Goal: Task Accomplishment & Management: Manage account settings

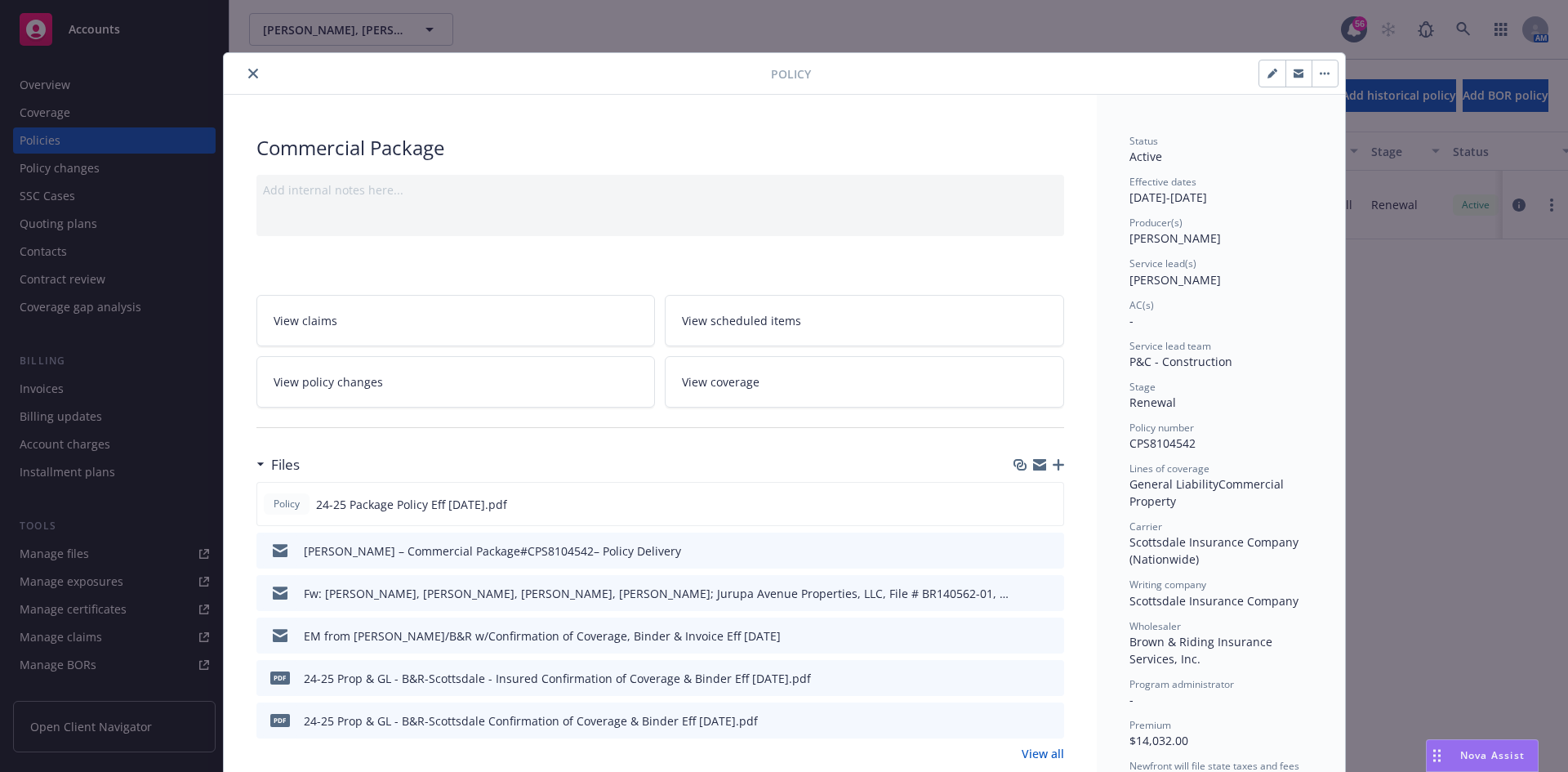
click at [250, 82] on button "close" at bounding box center [253, 73] width 19 height 19
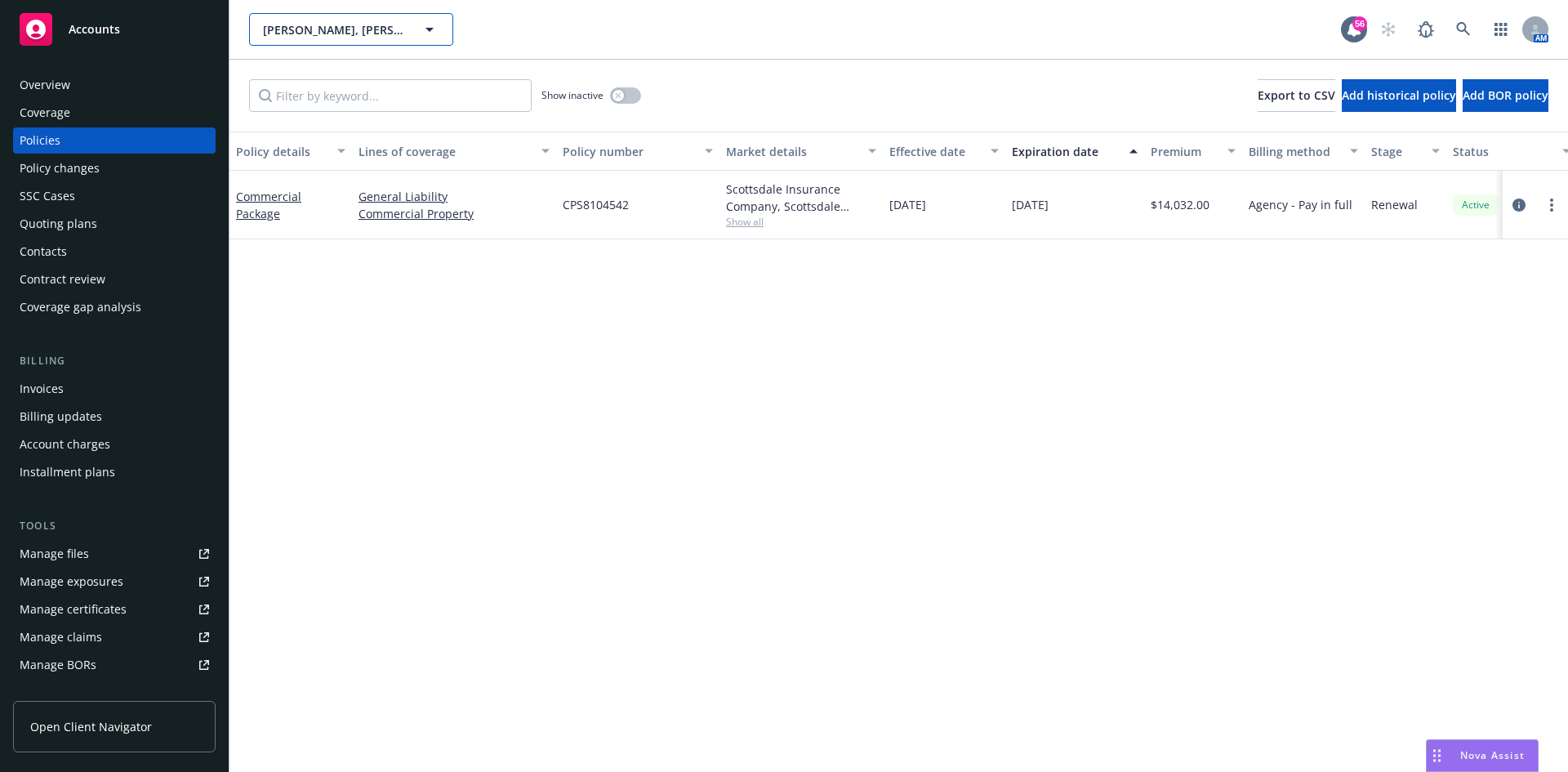
click at [303, 36] on span "[PERSON_NAME], [PERSON_NAME], [PERSON_NAME], [PERSON_NAME]; Jurupa Avenue Prope…" at bounding box center [333, 30] width 141 height 17
type input "[PERSON_NAME]"
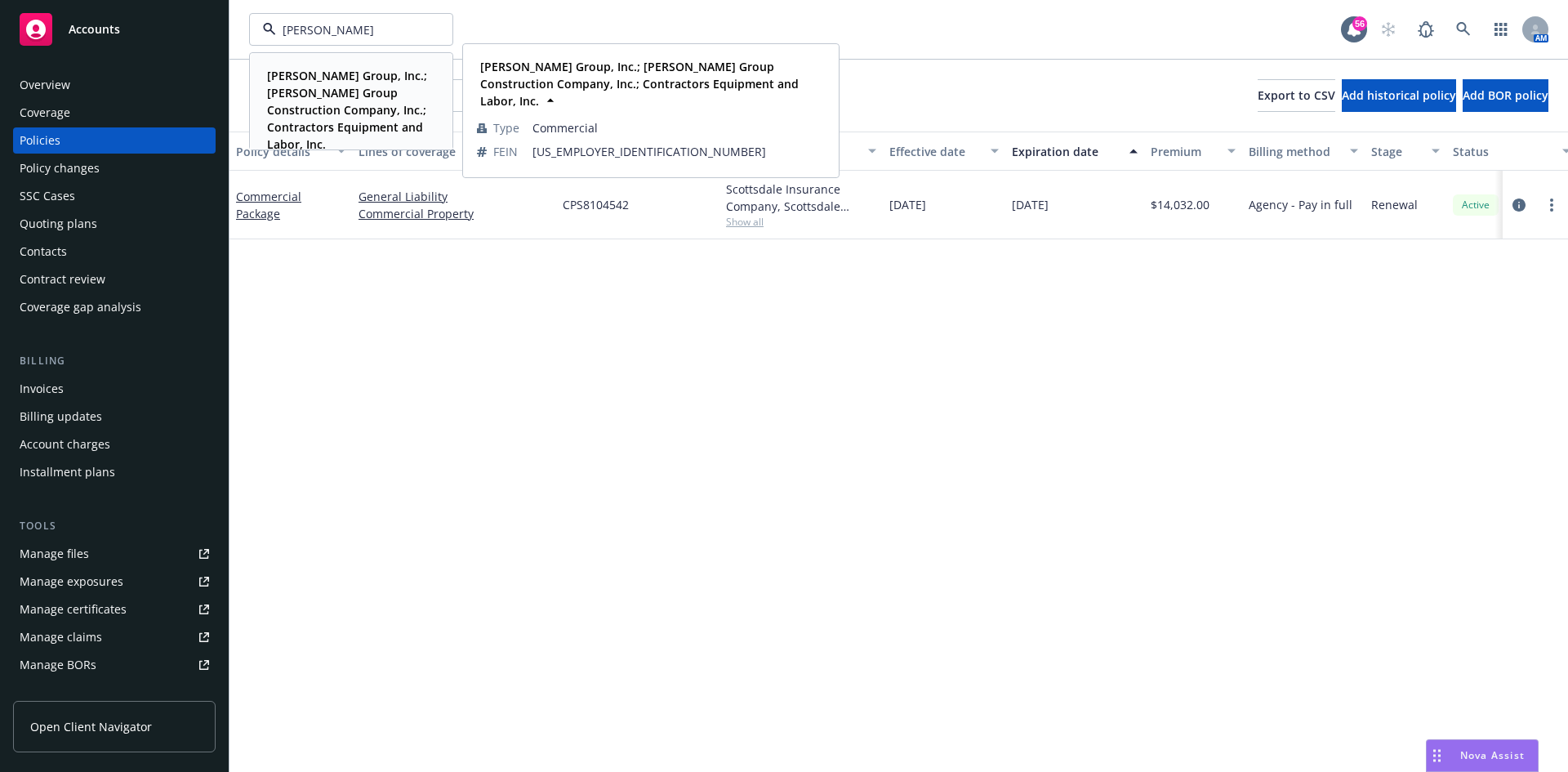
click at [292, 84] on span "[PERSON_NAME] Group, Inc.; [PERSON_NAME] Group Construction Company, Inc.; Cont…" at bounding box center [348, 110] width 165 height 86
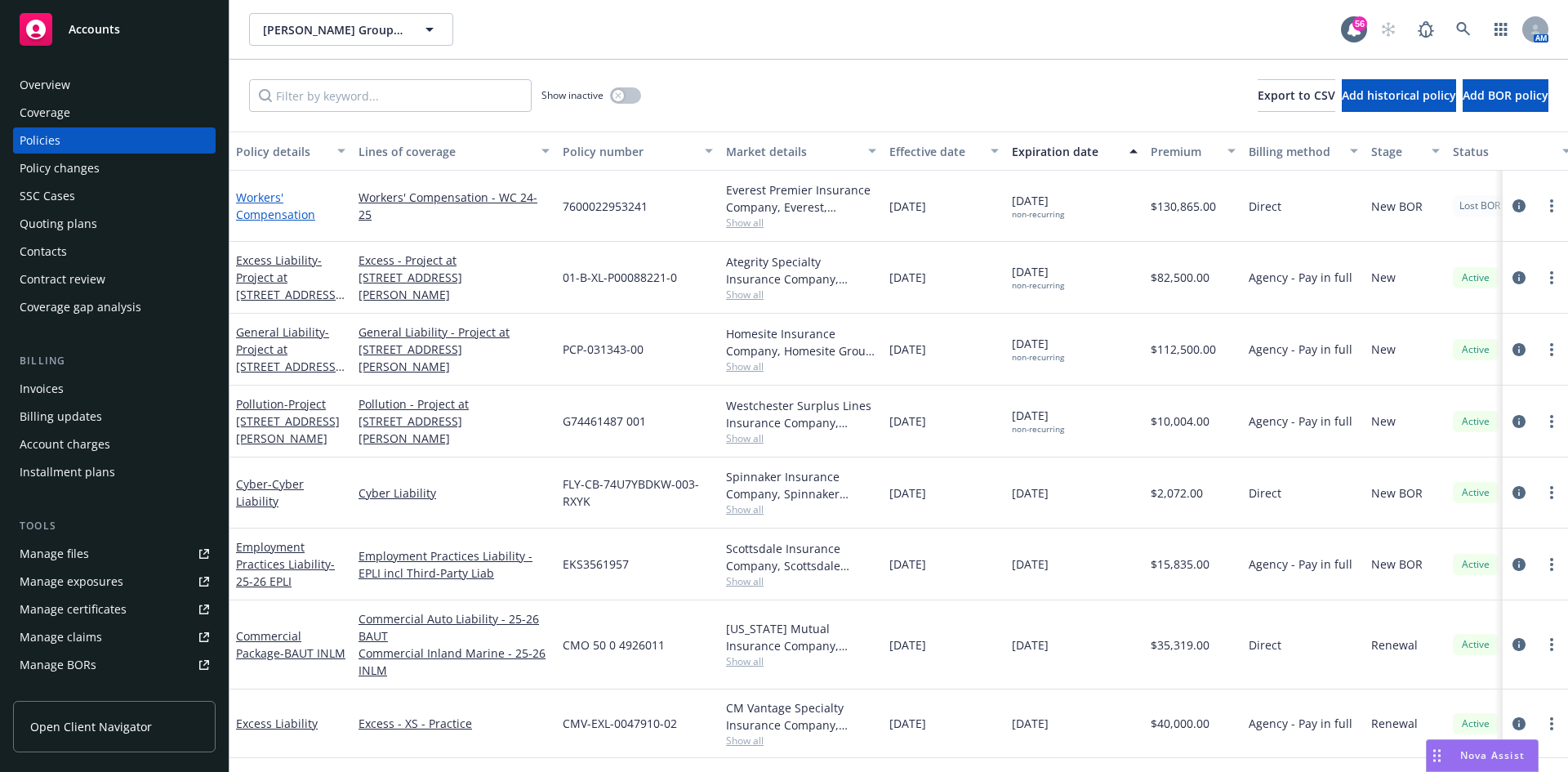
click at [266, 207] on link "Workers' Compensation" at bounding box center [275, 206] width 79 height 33
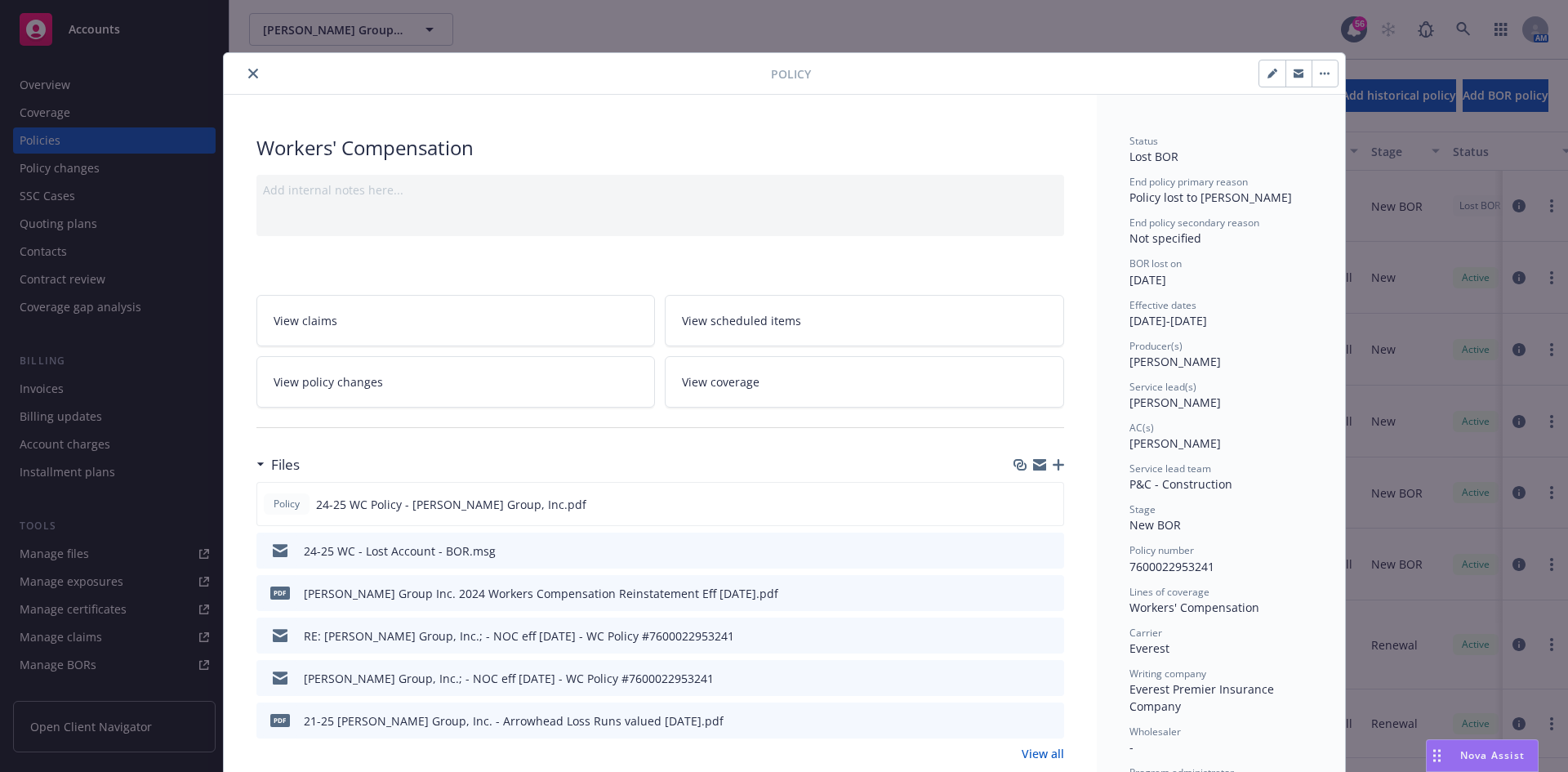
click at [1053, 551] on div "24-25 WC - Lost Account - BOR.msg" at bounding box center [659, 550] width 808 height 36
click at [1048, 547] on icon "preview file" at bounding box center [1048, 550] width 14 height 12
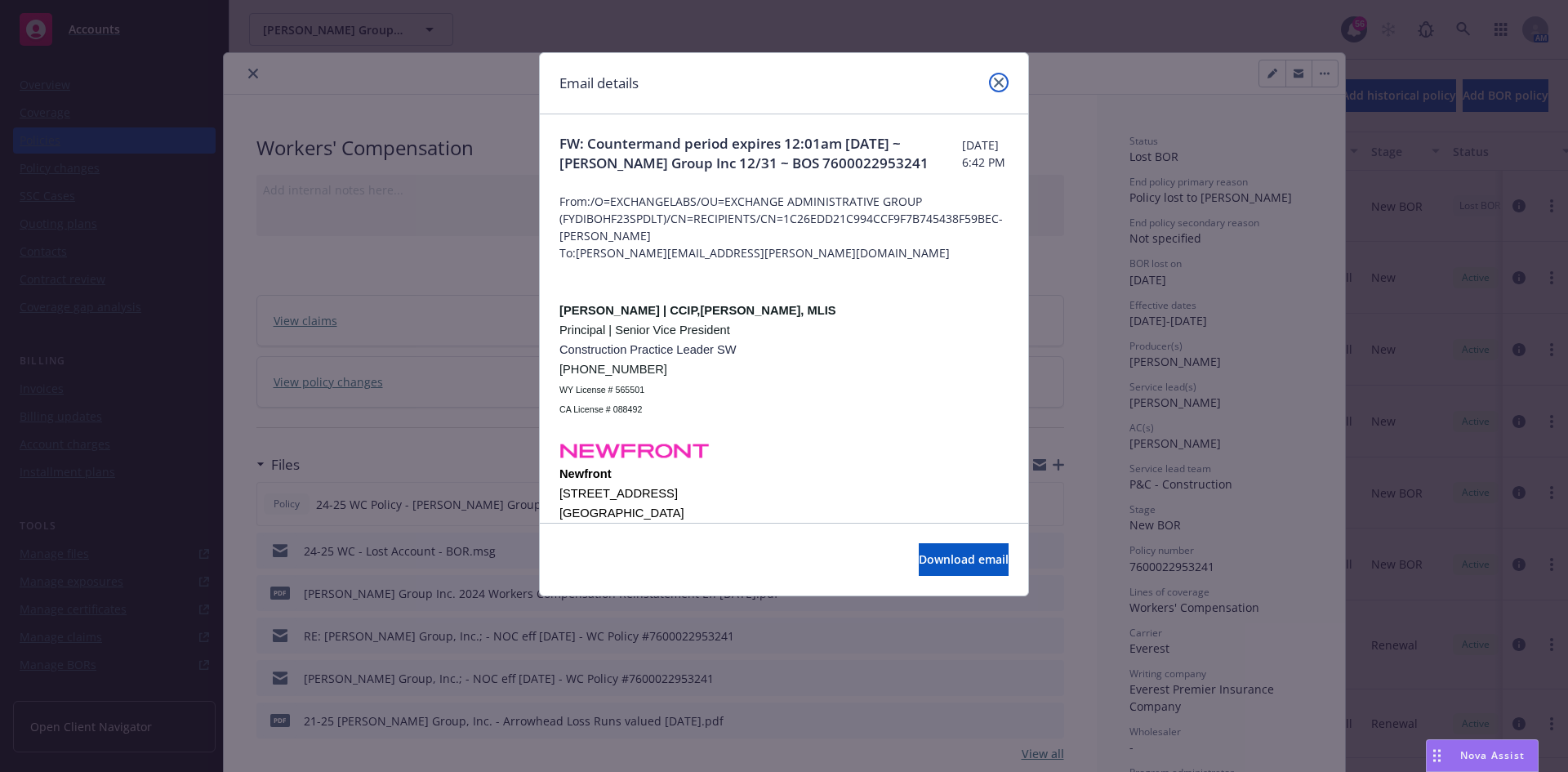
click at [1006, 83] on link "close" at bounding box center [999, 83] width 19 height 19
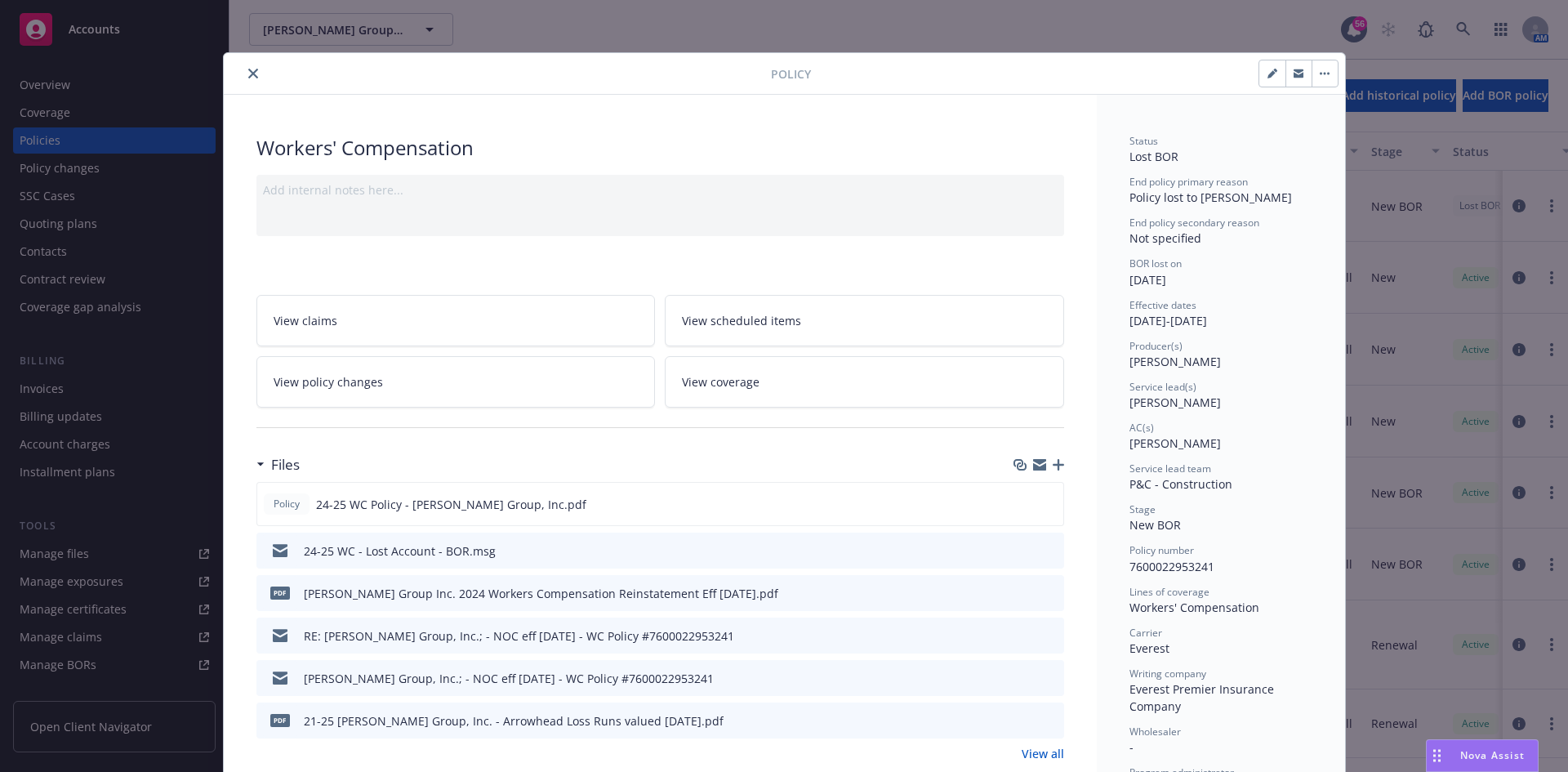
click at [253, 72] on button "close" at bounding box center [253, 73] width 19 height 19
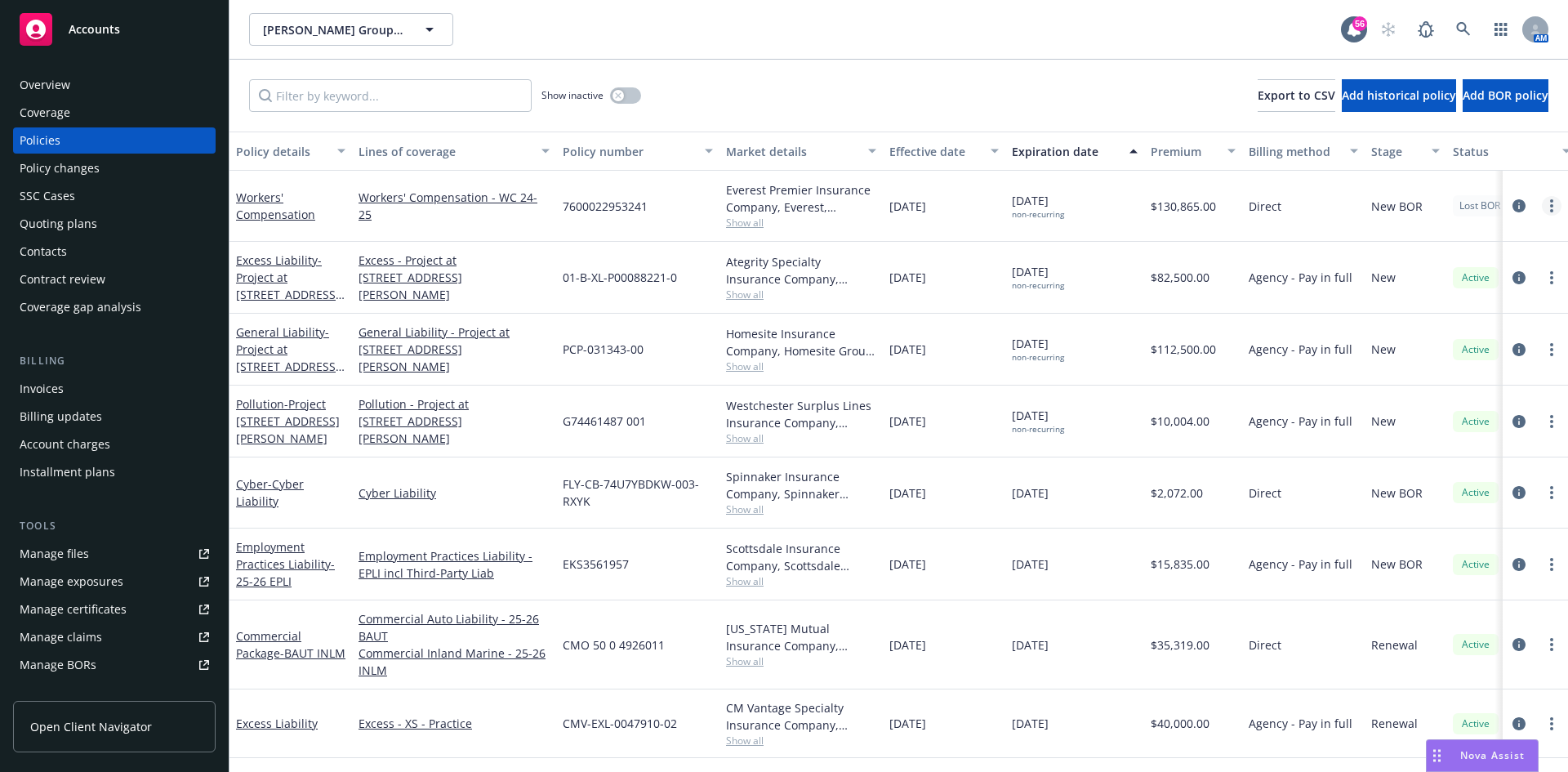
click at [1542, 208] on link "more" at bounding box center [1552, 206] width 19 height 19
click at [1433, 305] on link "End policy" at bounding box center [1452, 305] width 192 height 33
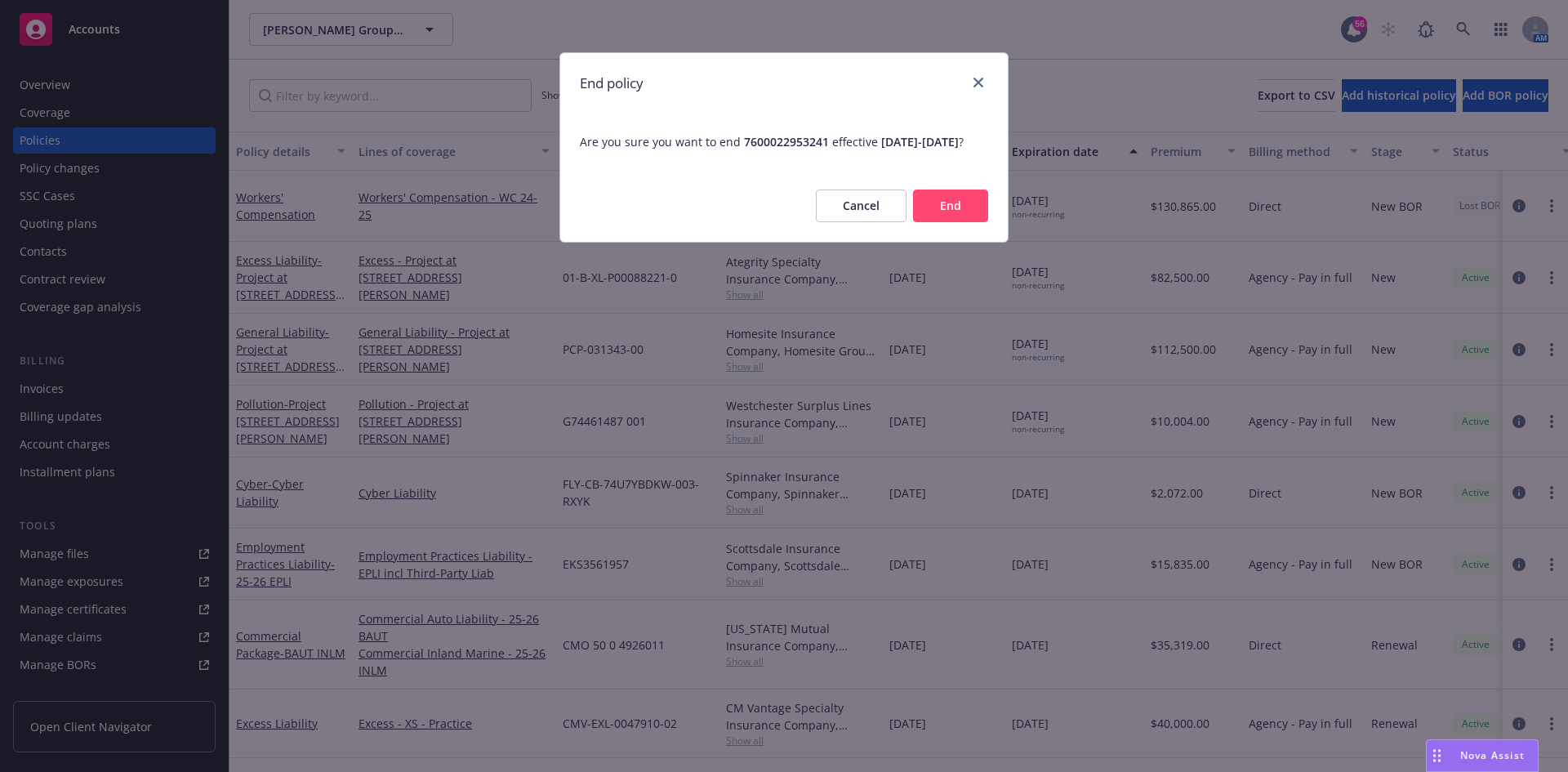
click at [929, 219] on button "End" at bounding box center [951, 206] width 75 height 33
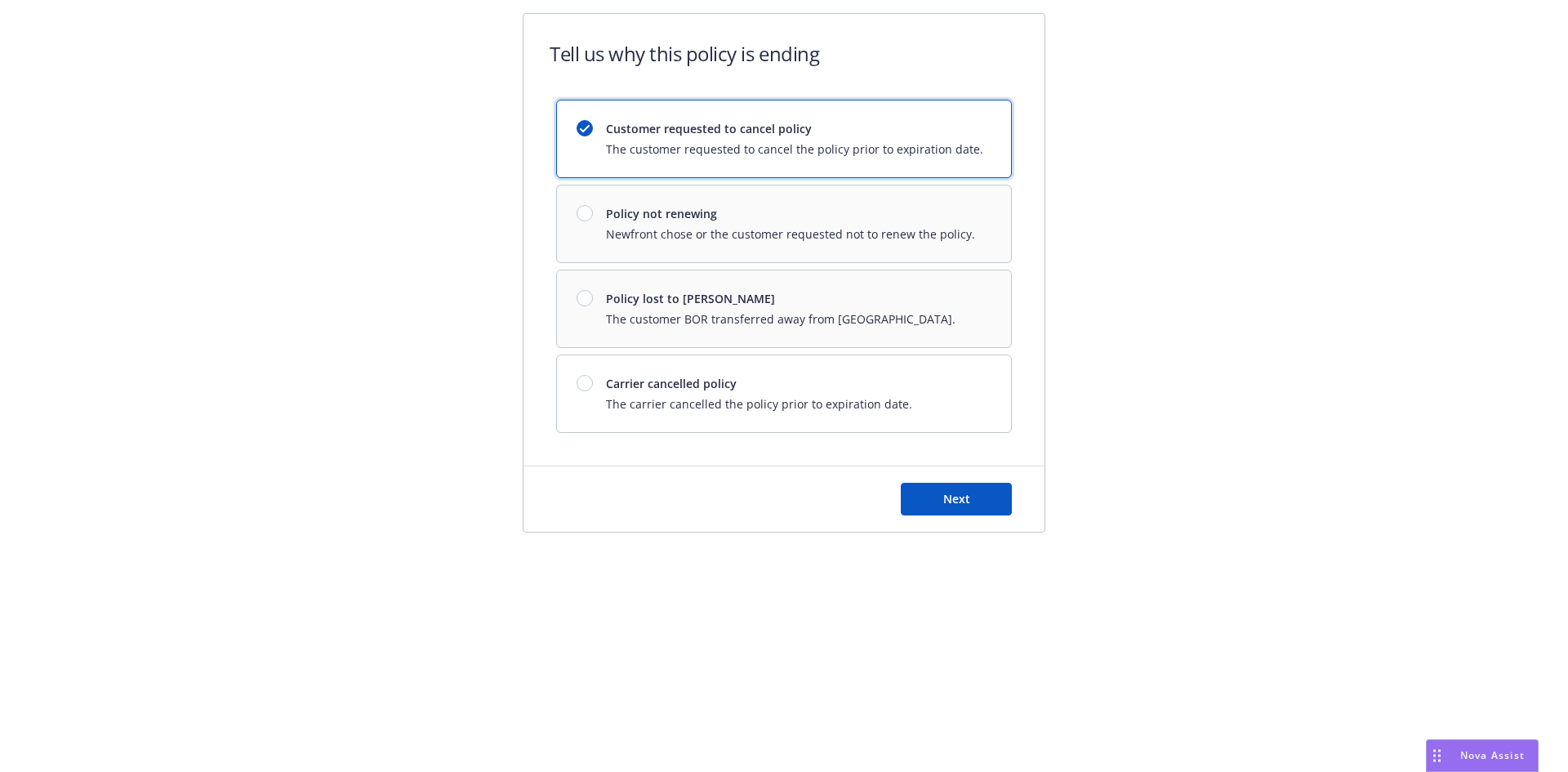
click at [651, 322] on div "Customer requested to cancel policy The customer requested to cancel the policy…" at bounding box center [784, 267] width 455 height 333
click at [579, 294] on div "Customer requested to cancel policy The customer requested to cancel the policy…" at bounding box center [784, 267] width 455 height 333
click at [582, 299] on div "Customer requested to cancel policy The customer requested to cancel the policy…" at bounding box center [784, 267] width 455 height 333
click at [618, 304] on div "Customer requested to cancel policy The customer requested to cancel the policy…" at bounding box center [784, 267] width 455 height 333
click at [660, 396] on span "The carrier cancelled the policy prior to expiration date." at bounding box center [759, 404] width 306 height 17
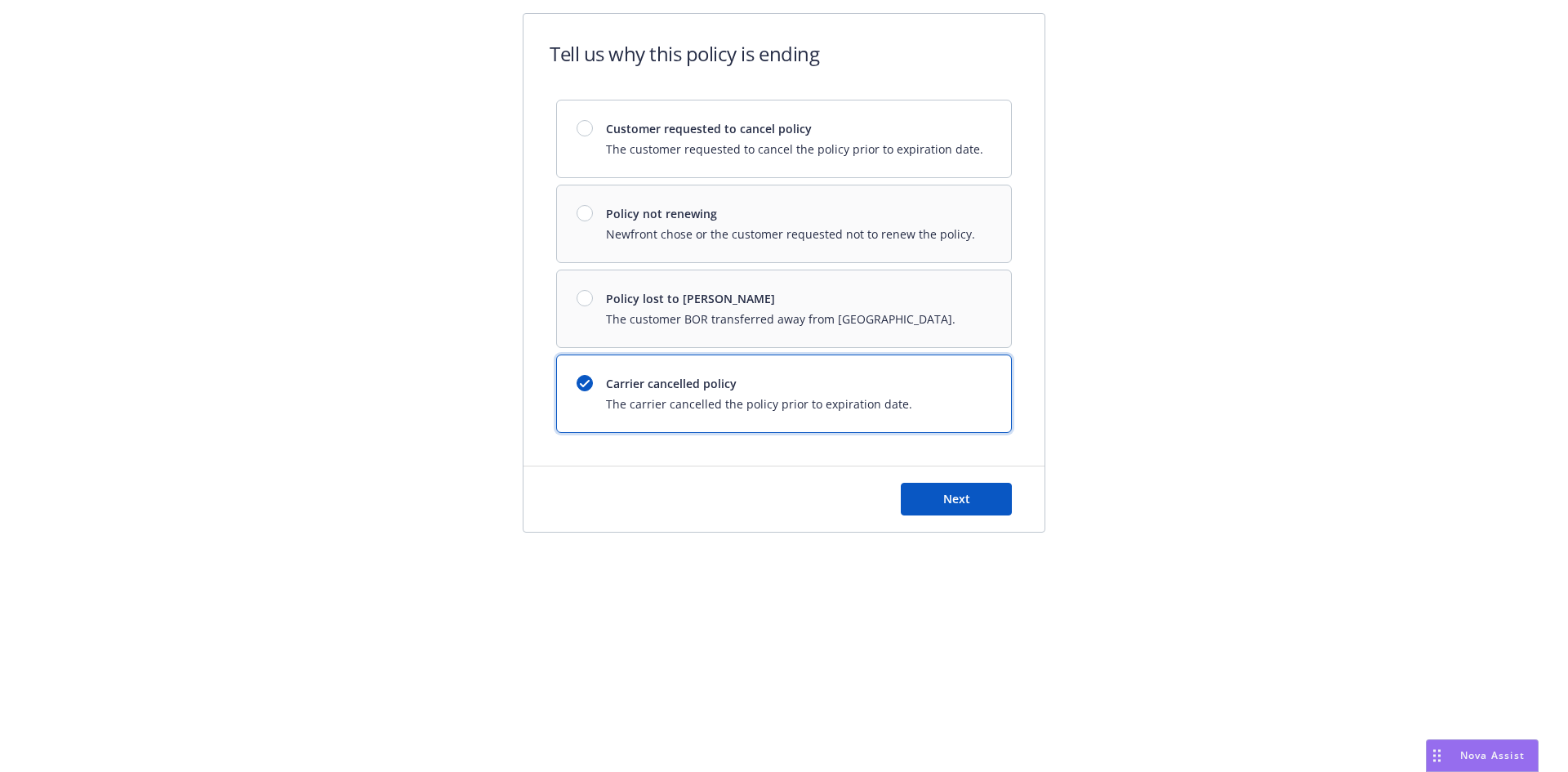
click at [593, 192] on div "Customer requested to cancel policy The customer requested to cancel the policy…" at bounding box center [784, 267] width 455 height 333
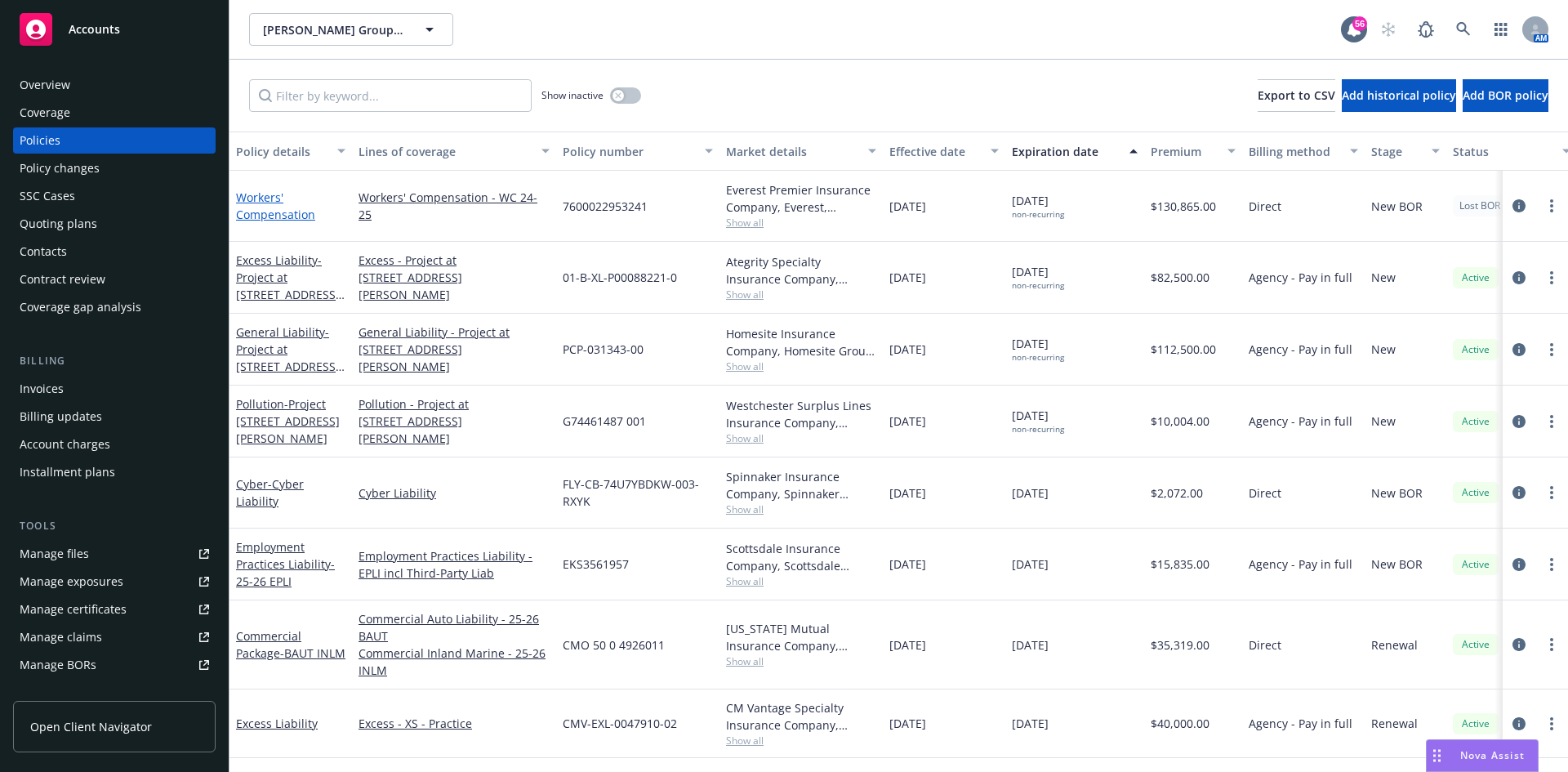
drag, startPoint x: 271, startPoint y: 206, endPoint x: 256, endPoint y: 214, distance: 17.0
click at [256, 214] on link "Workers' Compensation" at bounding box center [275, 206] width 79 height 33
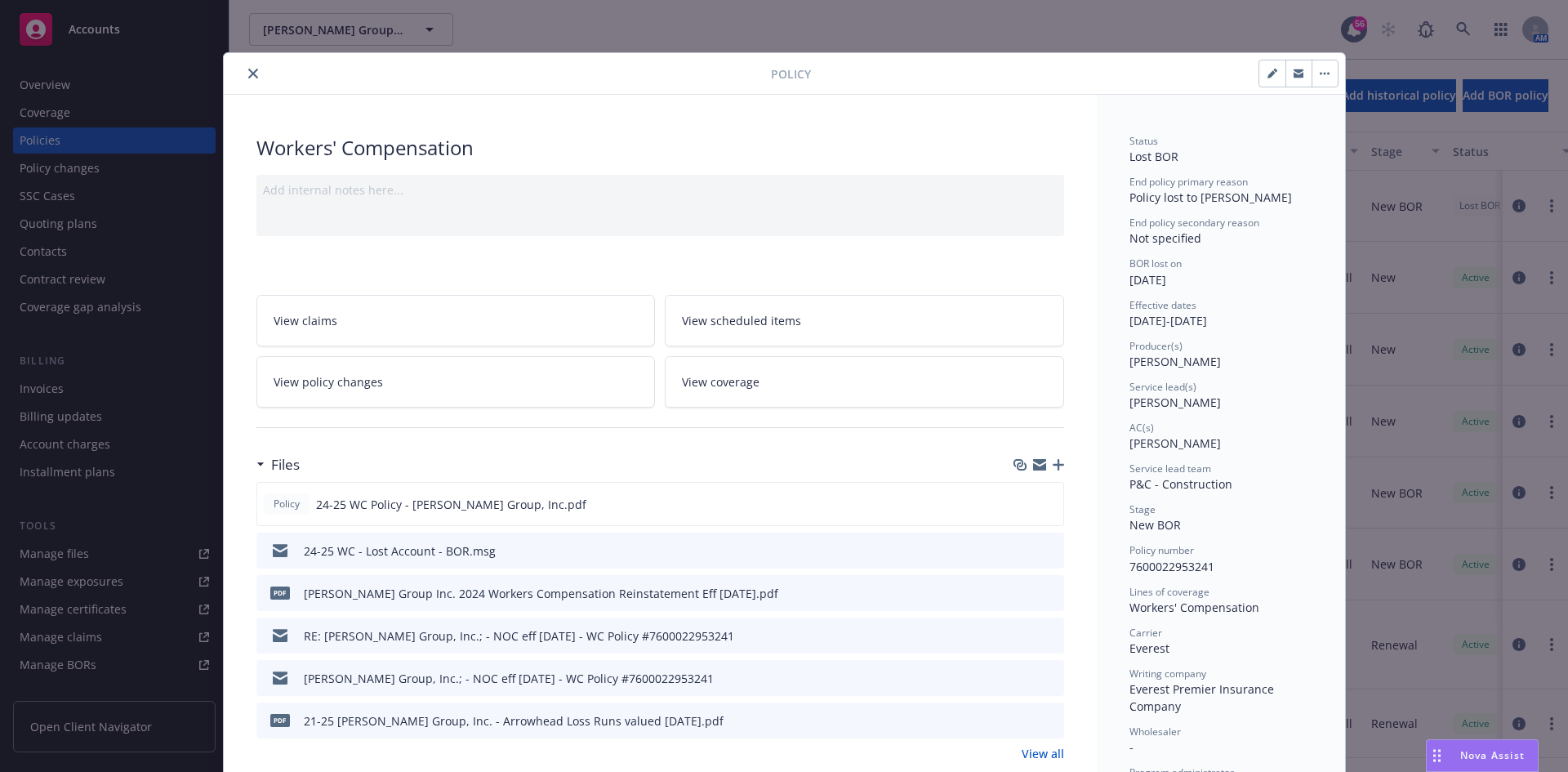
scroll to position [49, 0]
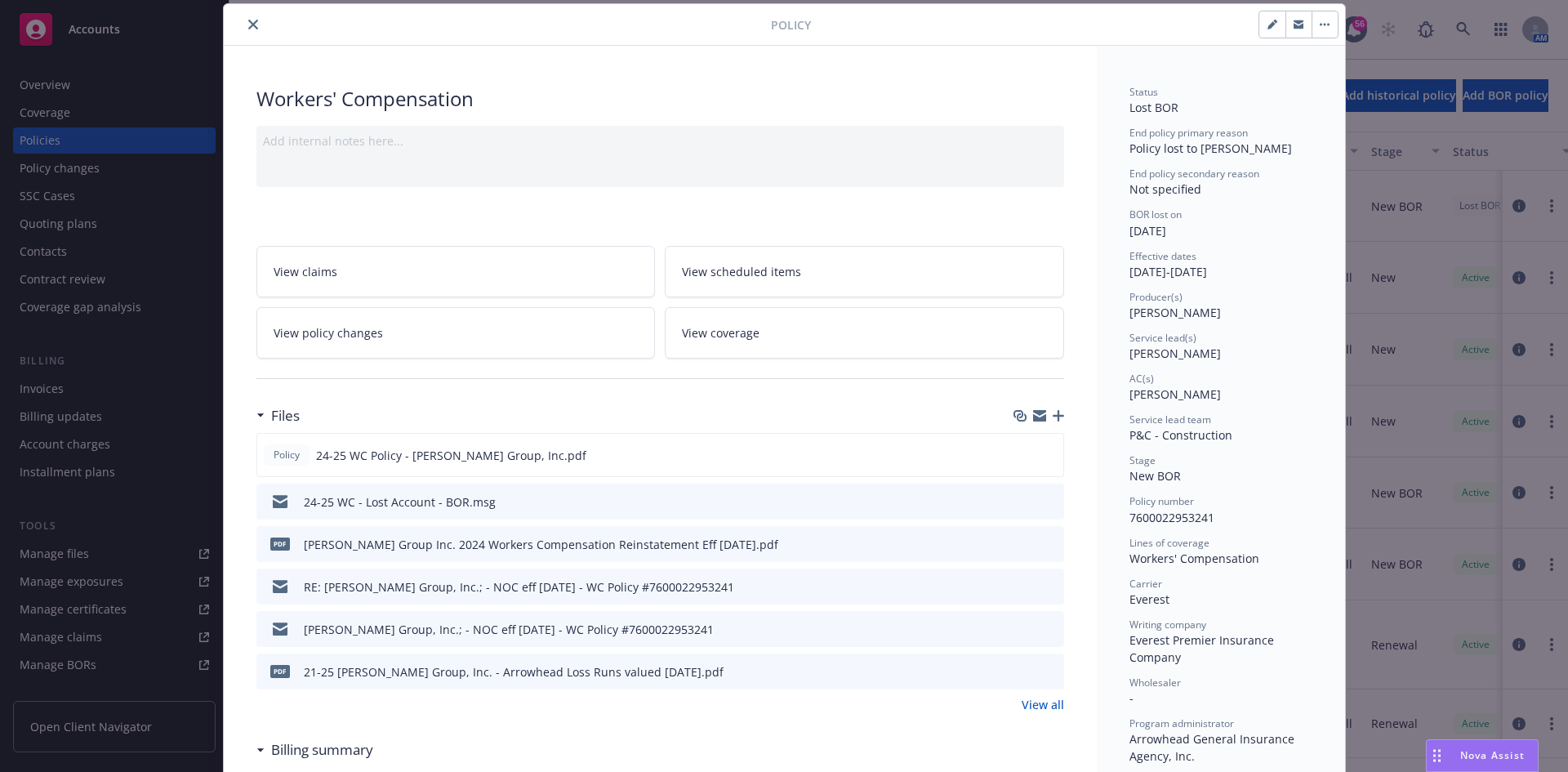
click at [1324, 24] on icon "button" at bounding box center [1324, 25] width 3 height 3
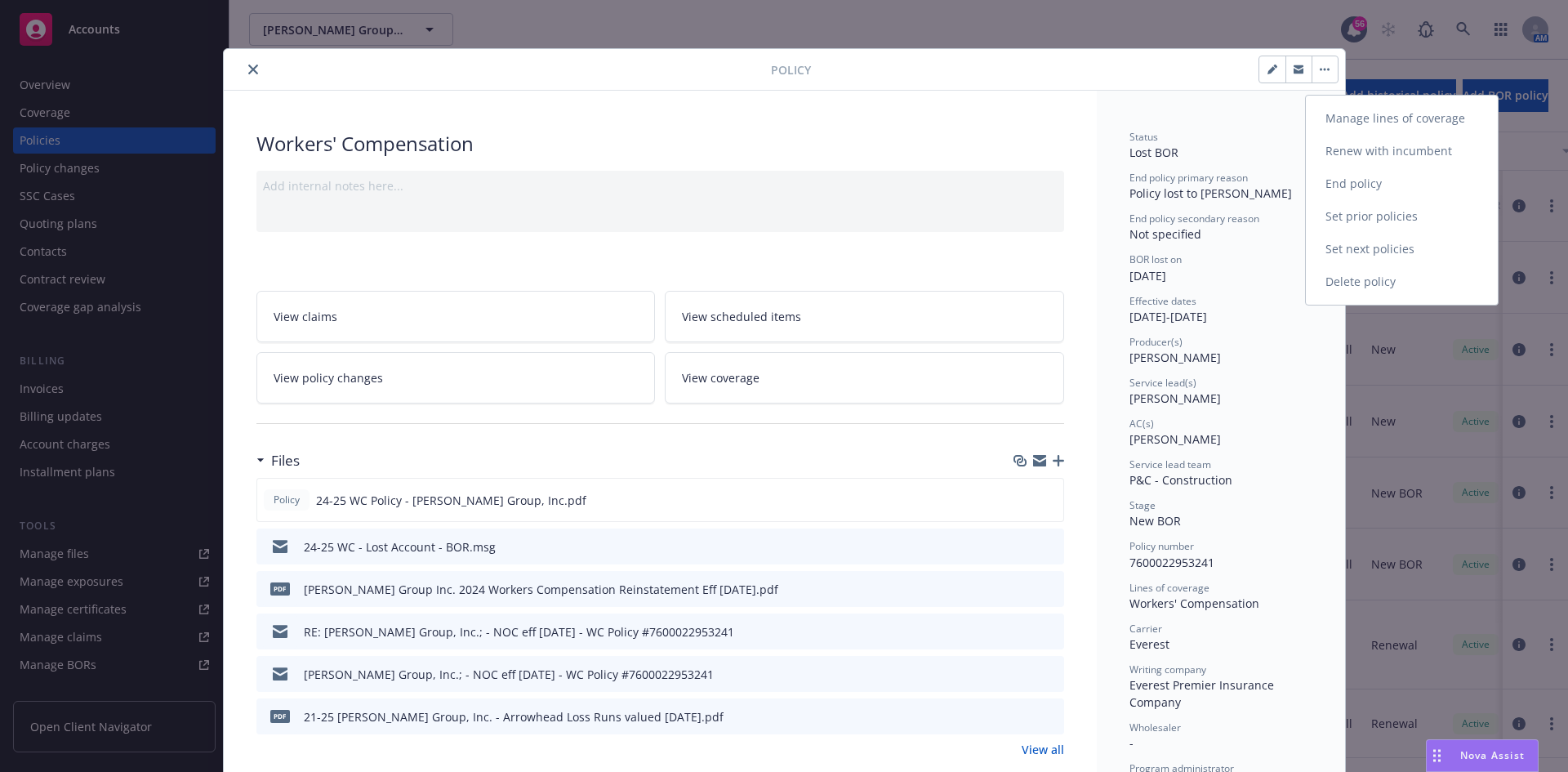
scroll to position [0, 0]
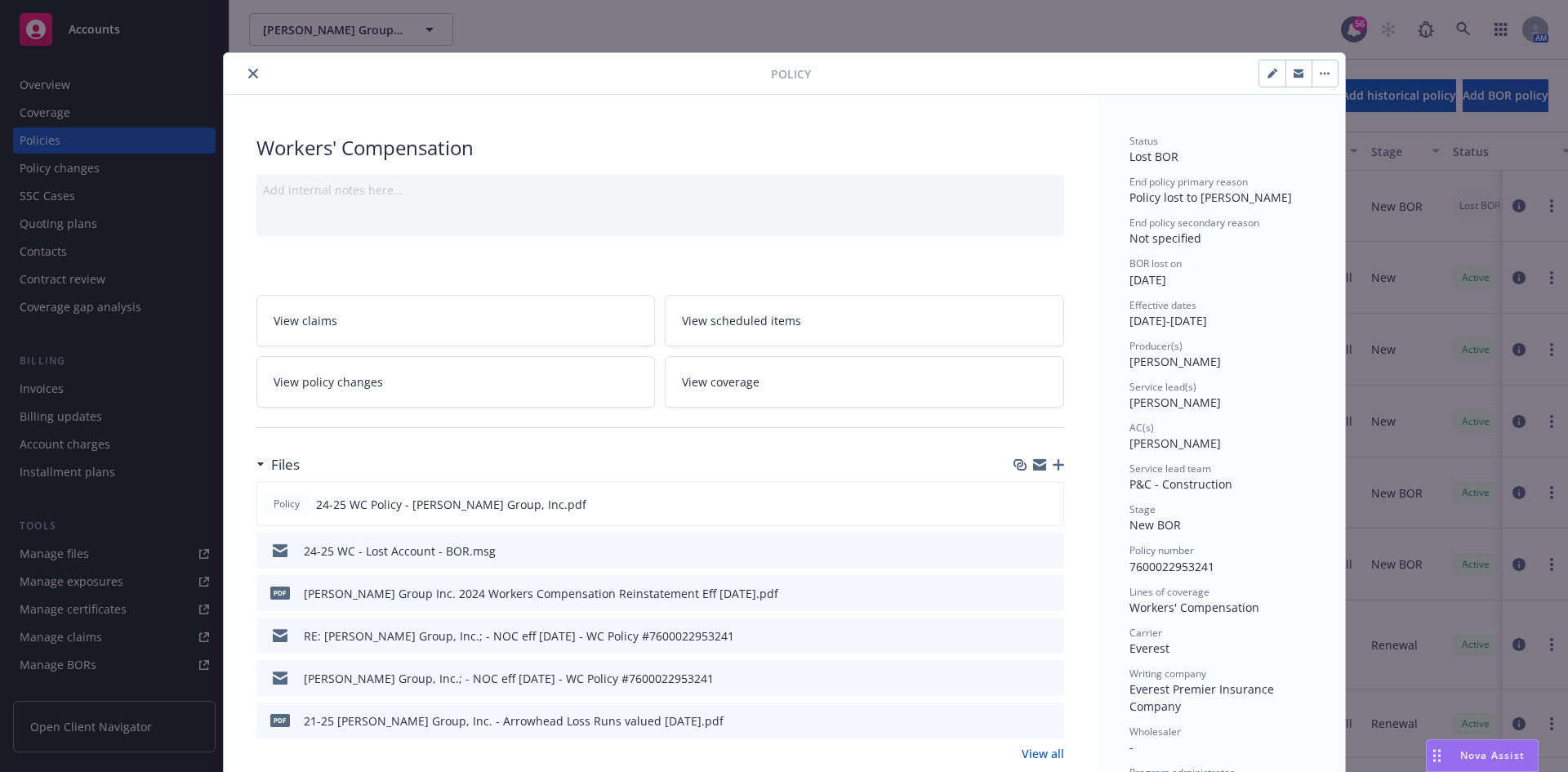
click at [1270, 69] on icon "button" at bounding box center [1272, 73] width 10 height 10
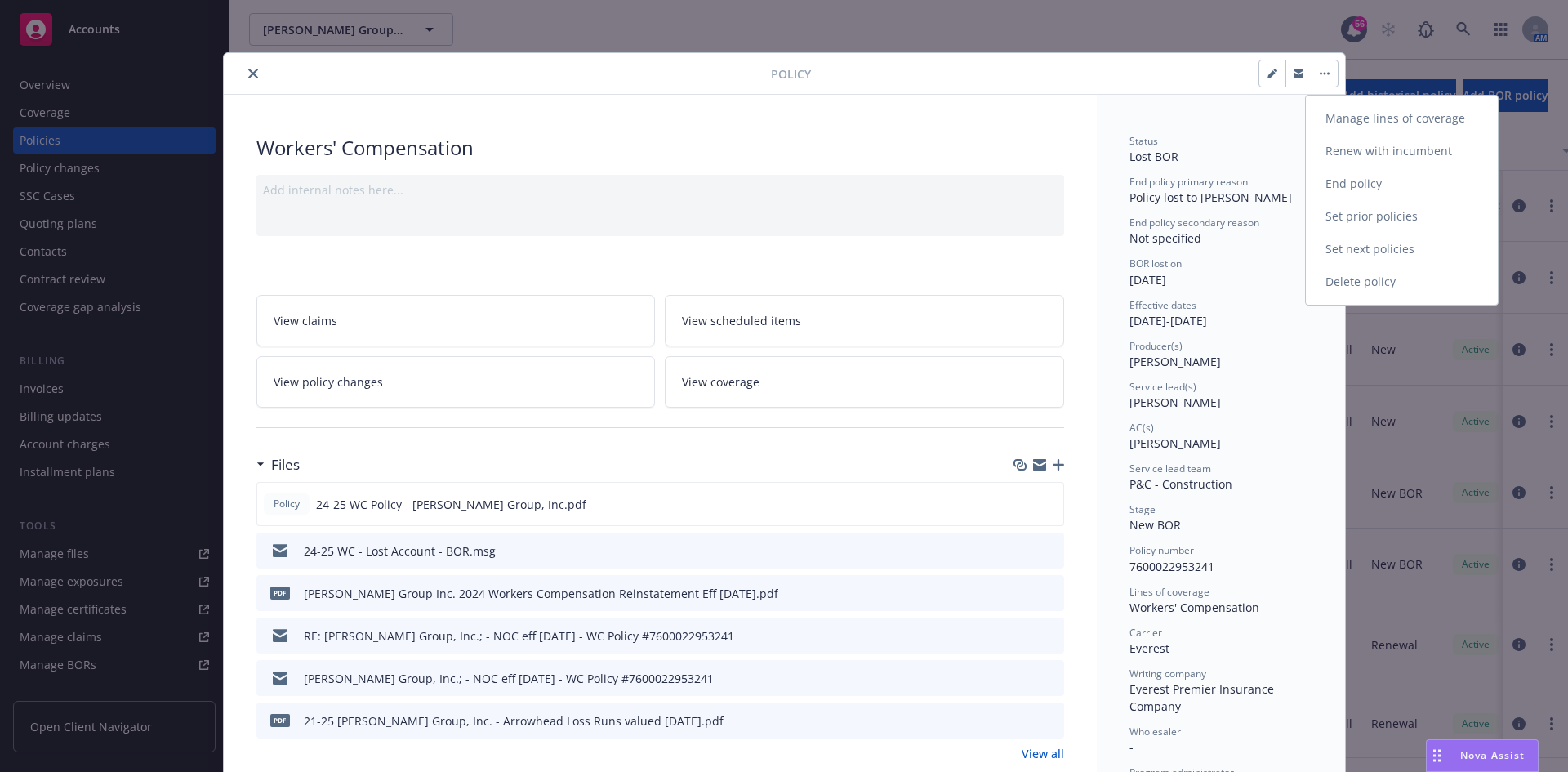
select select "NEW_BOR"
select select "12"
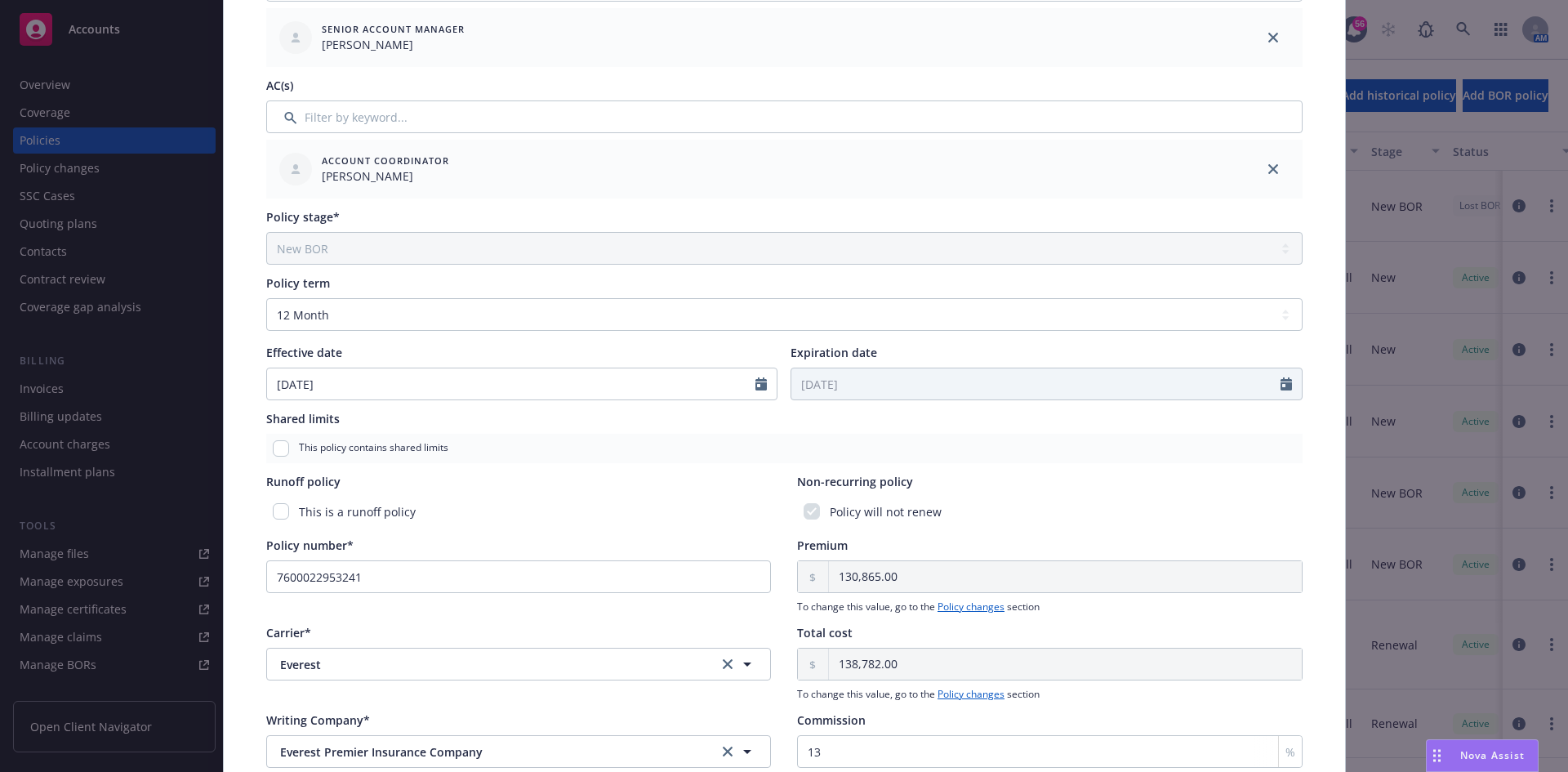
scroll to position [572, 0]
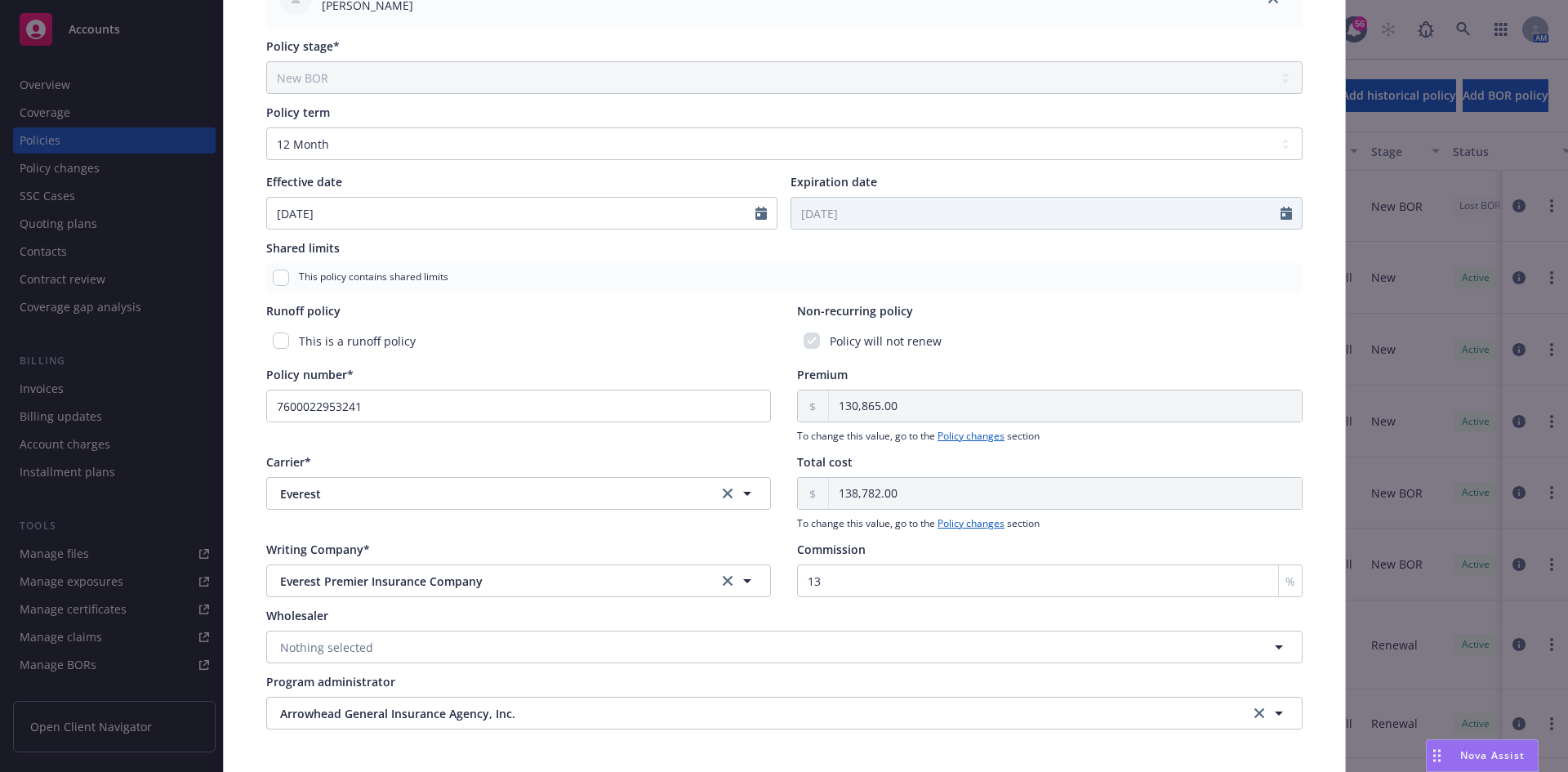
click at [1273, 220] on div "[DATE]" at bounding box center [1046, 213] width 512 height 33
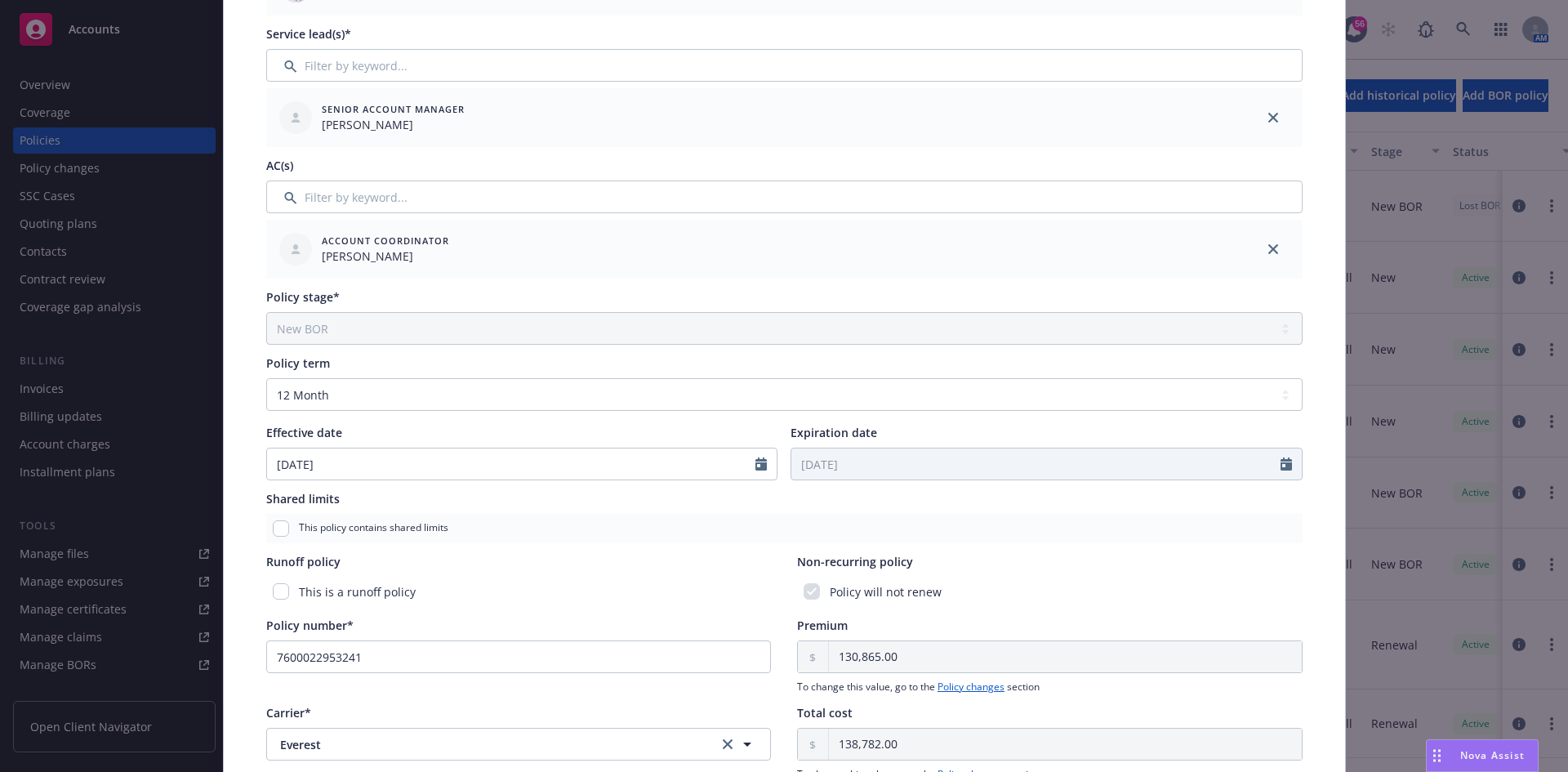
scroll to position [0, 0]
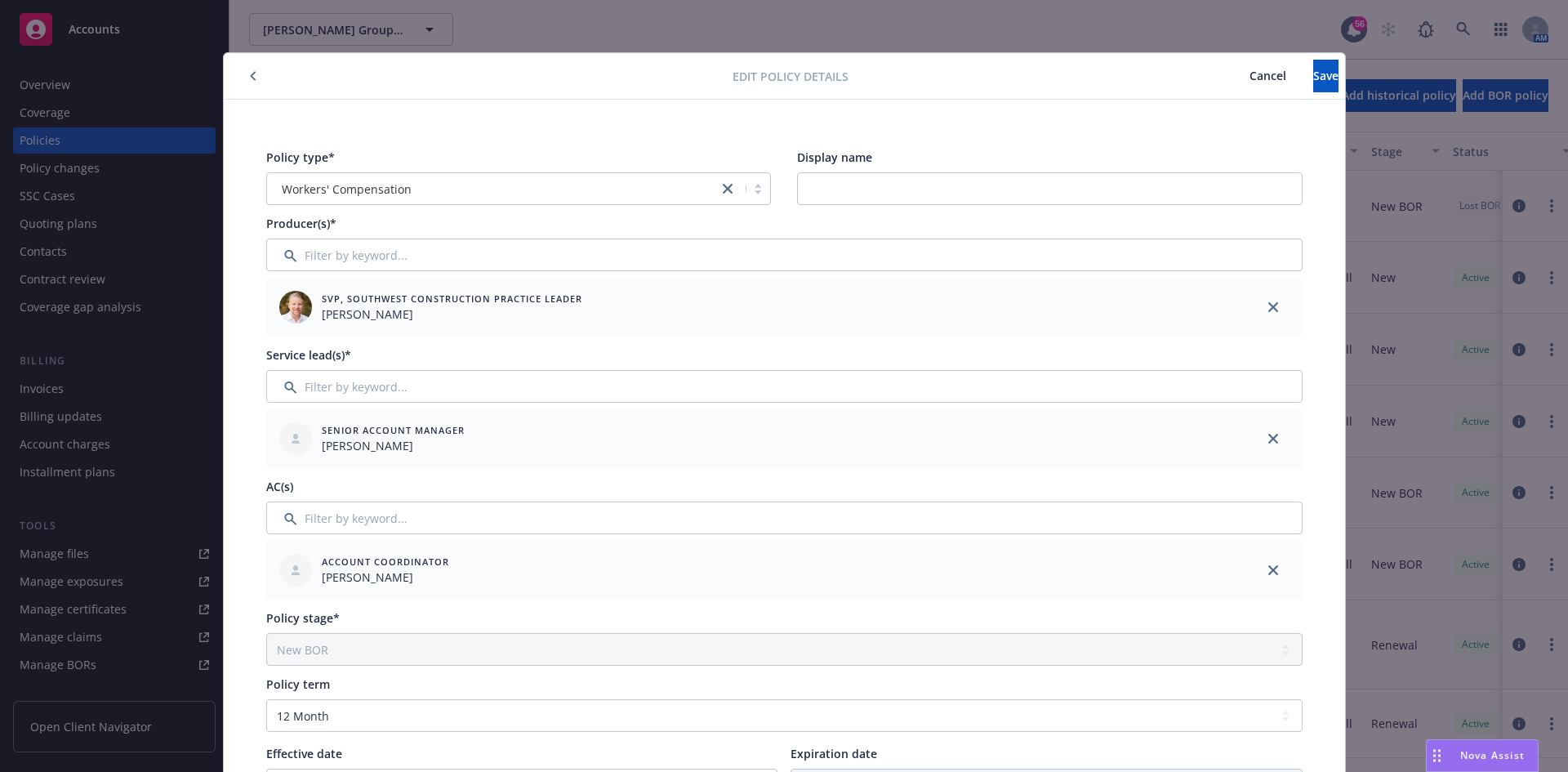
click at [1222, 84] on button "Cancel" at bounding box center [1268, 76] width 90 height 33
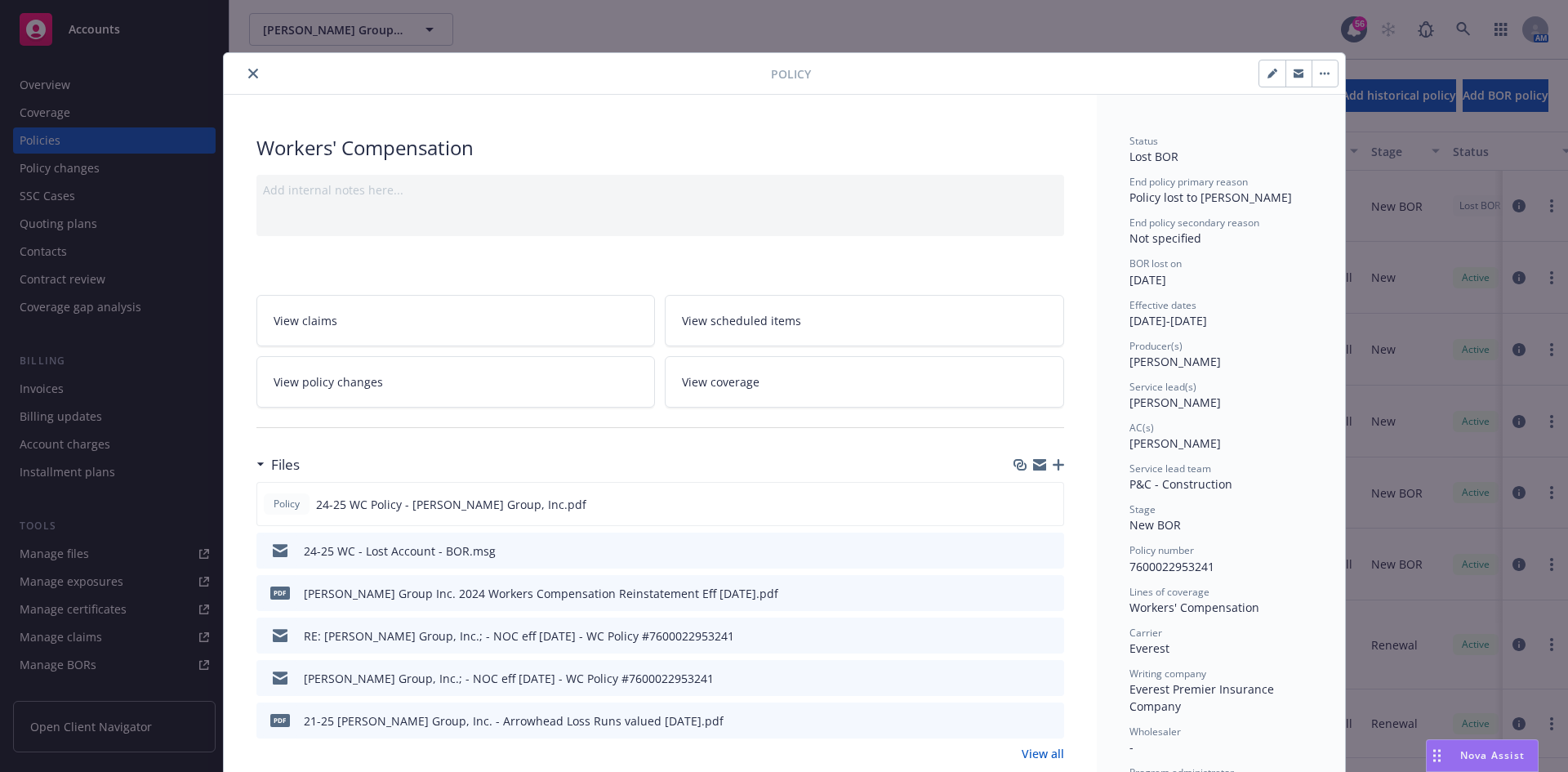
click at [248, 73] on icon "close" at bounding box center [253, 73] width 10 height 10
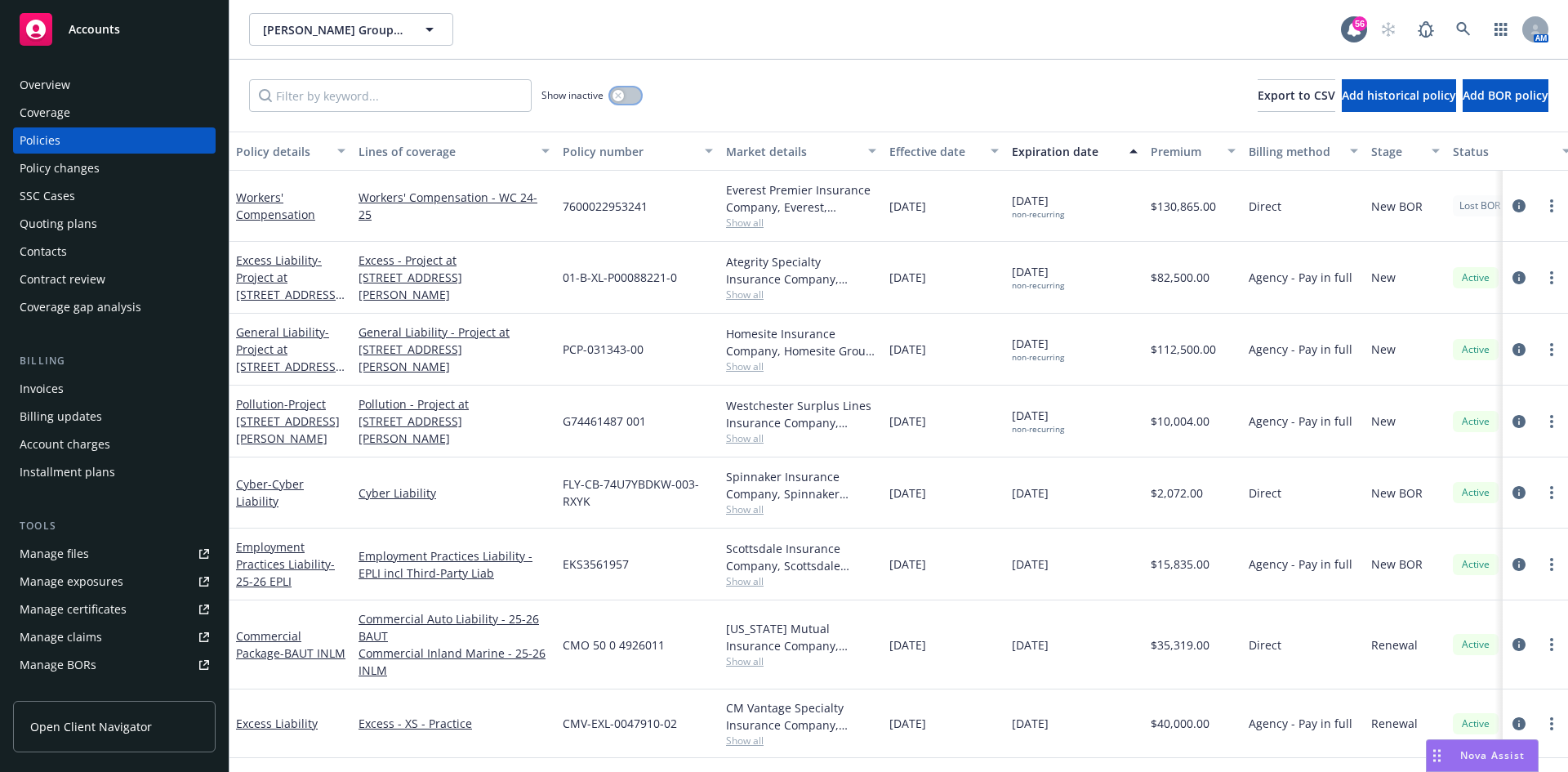
click at [628, 97] on button "button" at bounding box center [626, 95] width 31 height 16
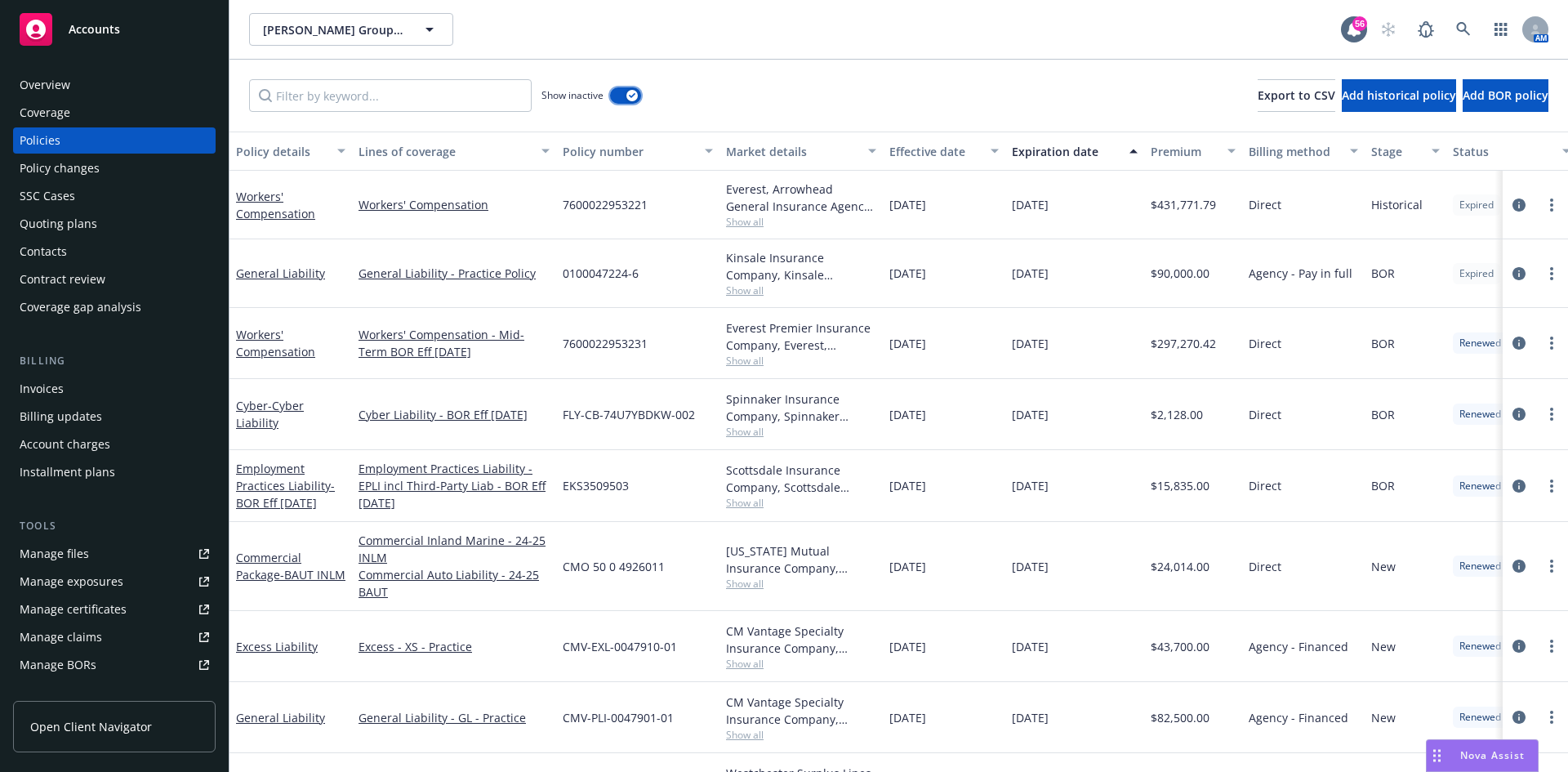
click at [628, 97] on div "button" at bounding box center [632, 95] width 12 height 12
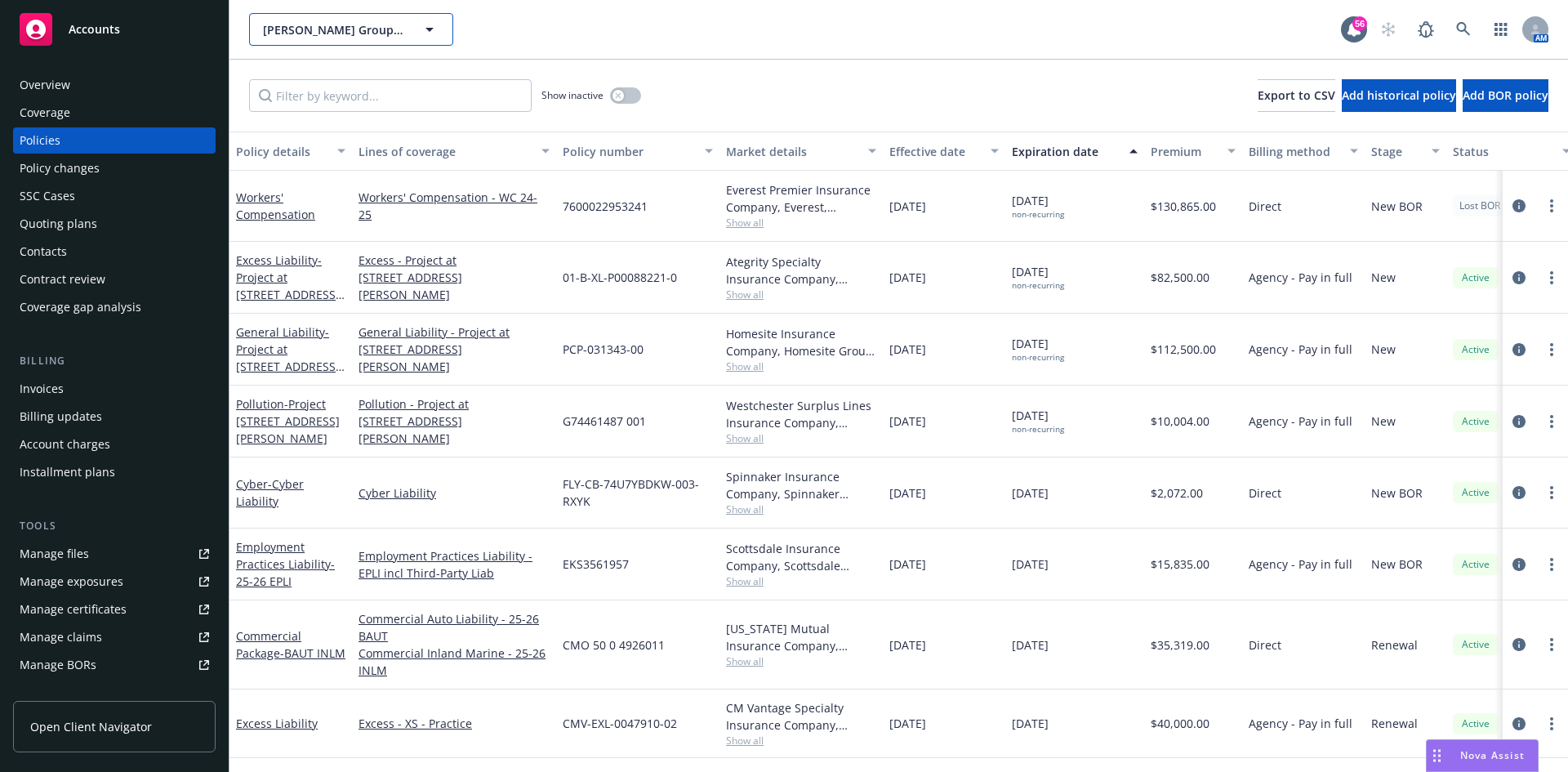
click at [330, 22] on span "[PERSON_NAME] Group, Inc.; [PERSON_NAME] Group Construction Company, Inc.; Cont…" at bounding box center [333, 30] width 141 height 17
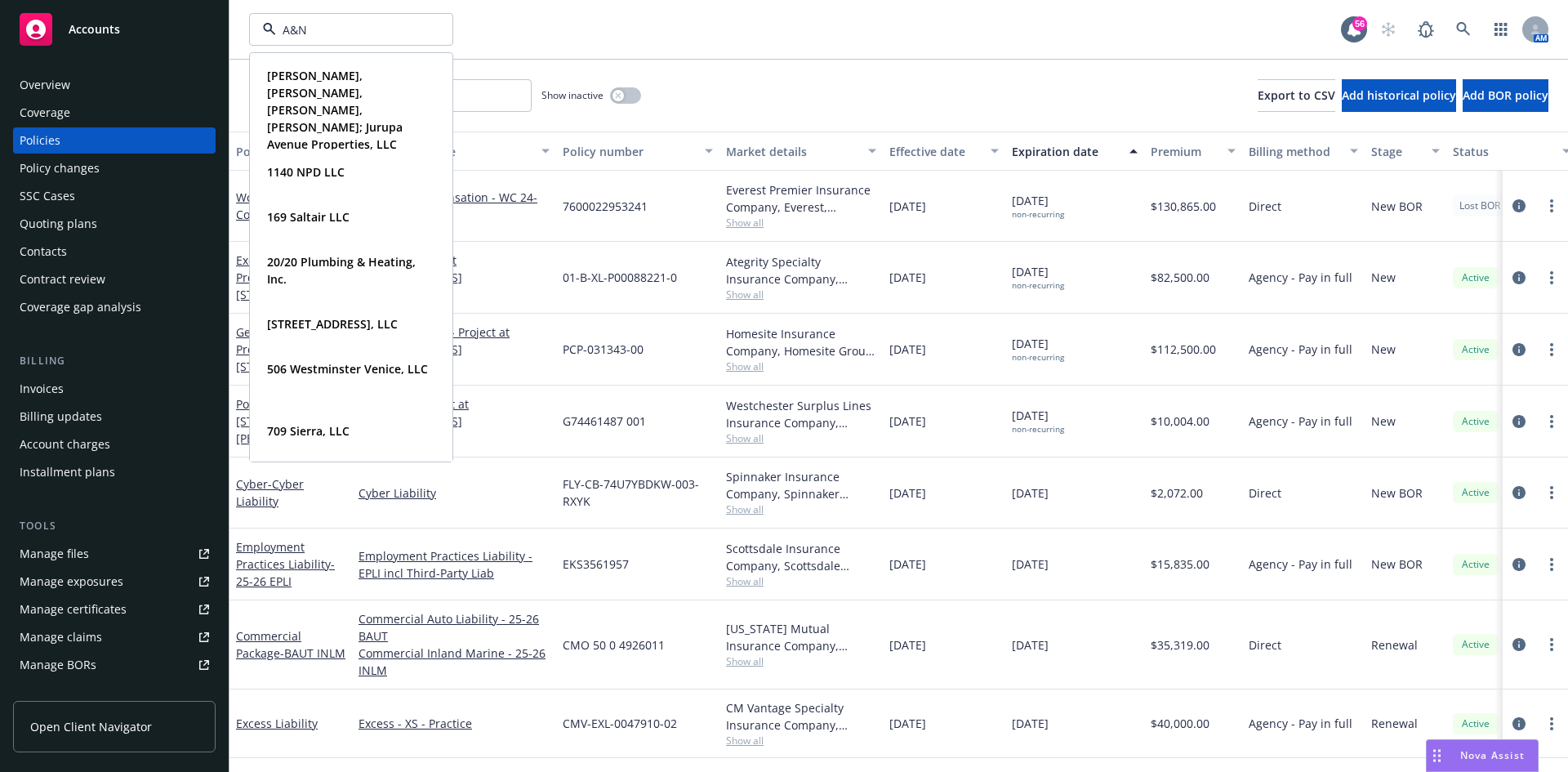
type input "A&N"
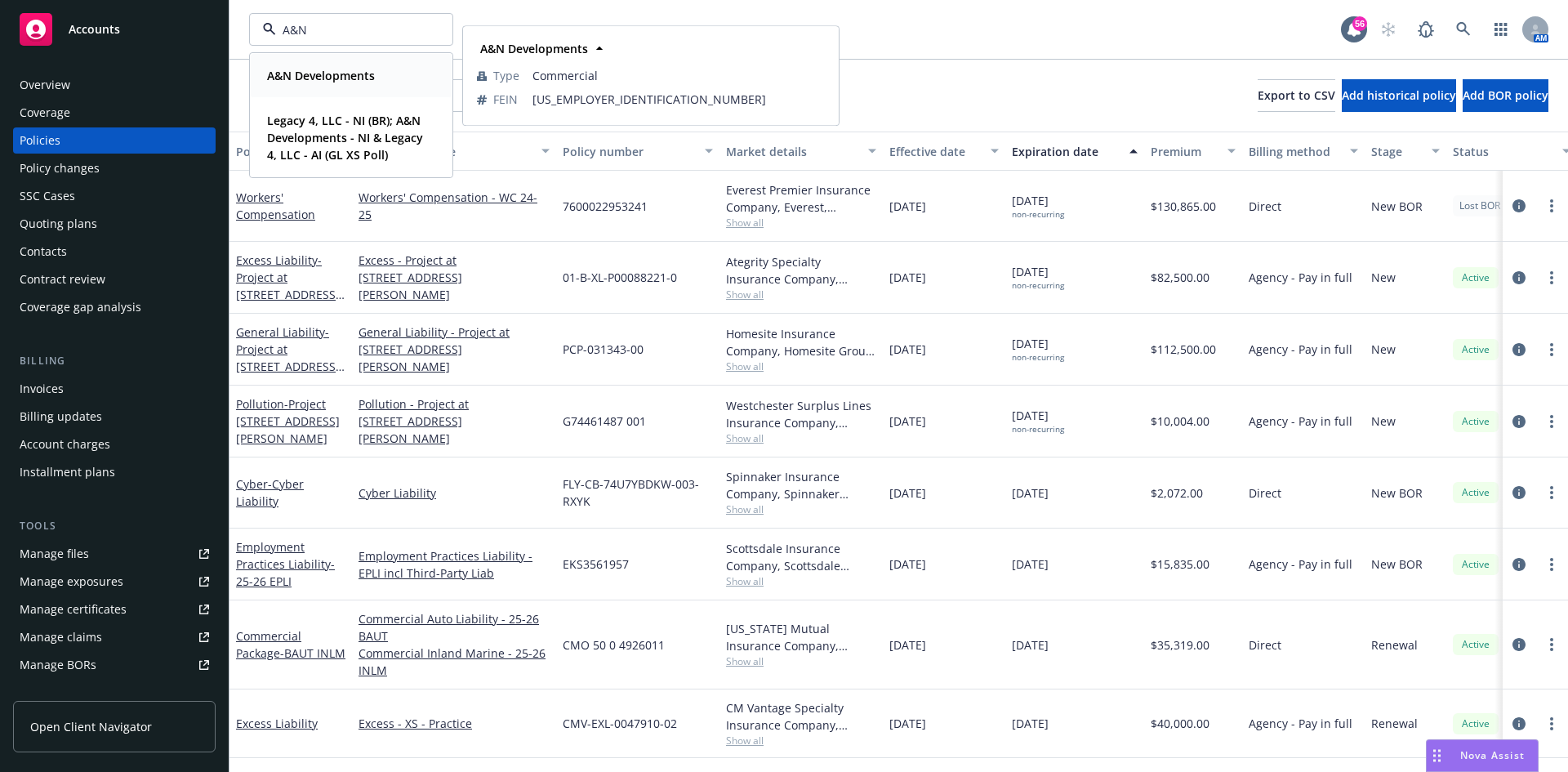
click at [359, 71] on strong "A&N Developments" at bounding box center [321, 75] width 108 height 15
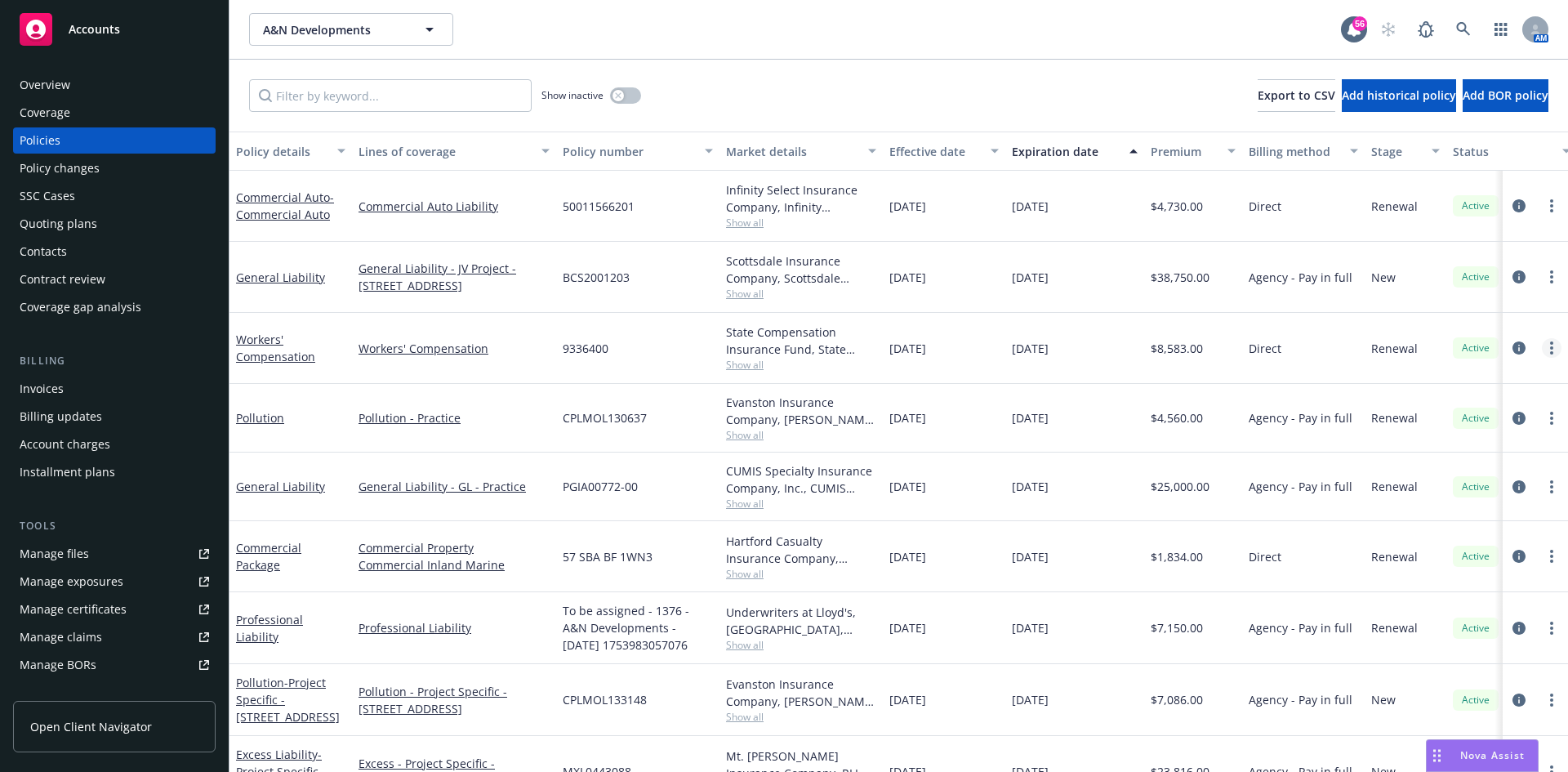
click at [1544, 351] on link "more" at bounding box center [1552, 347] width 19 height 19
drag, startPoint x: 1443, startPoint y: 581, endPoint x: 1547, endPoint y: 524, distance: 118.6
click at [1443, 581] on link "Copy logging email" at bounding box center [1452, 578] width 192 height 33
click at [1550, 346] on icon "more" at bounding box center [1551, 348] width 3 height 13
click at [1449, 580] on link "Copy logging email" at bounding box center [1452, 578] width 192 height 33
